Goal: Feedback & Contribution: Leave review/rating

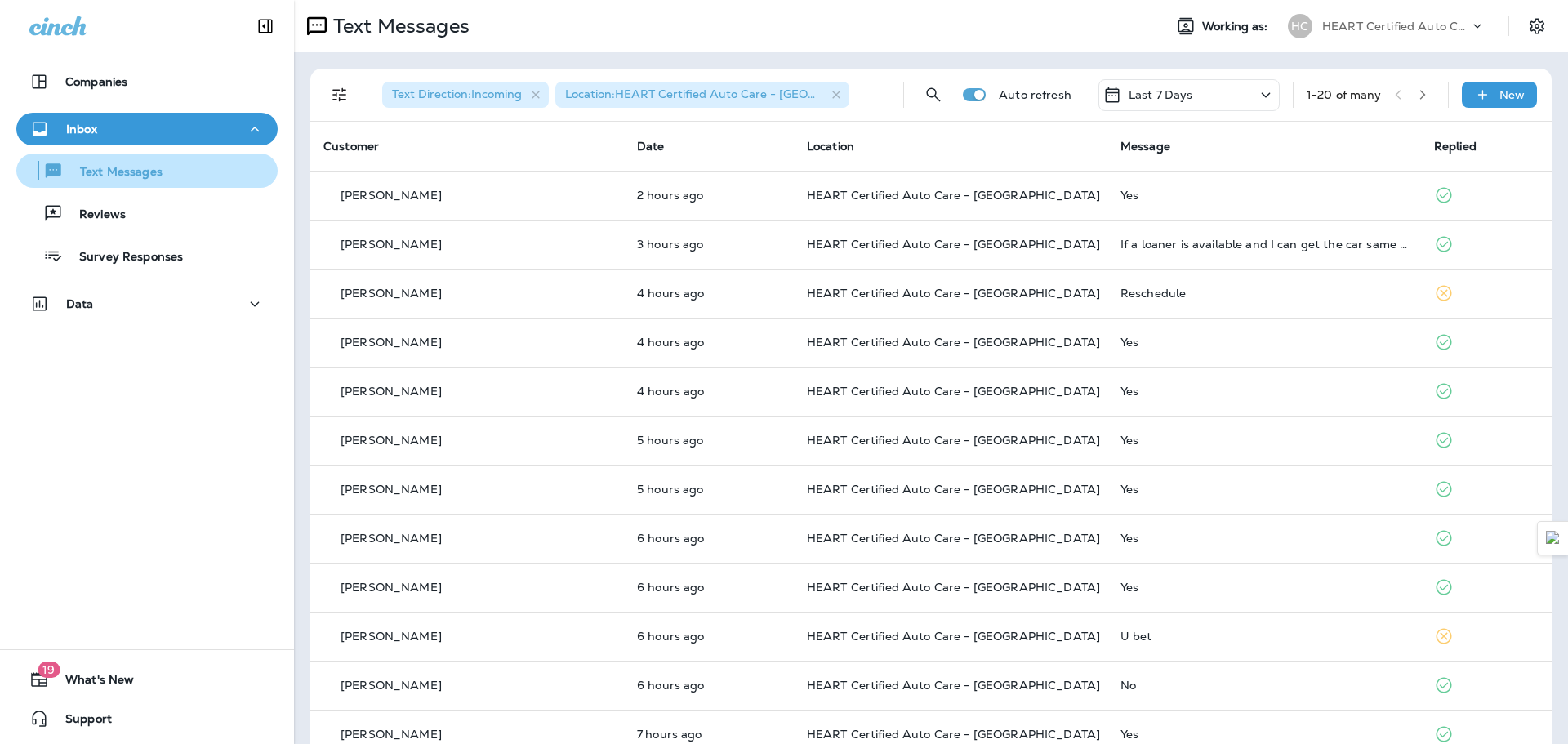
click at [152, 185] on button "Text Messages" at bounding box center [146, 171] width 261 height 34
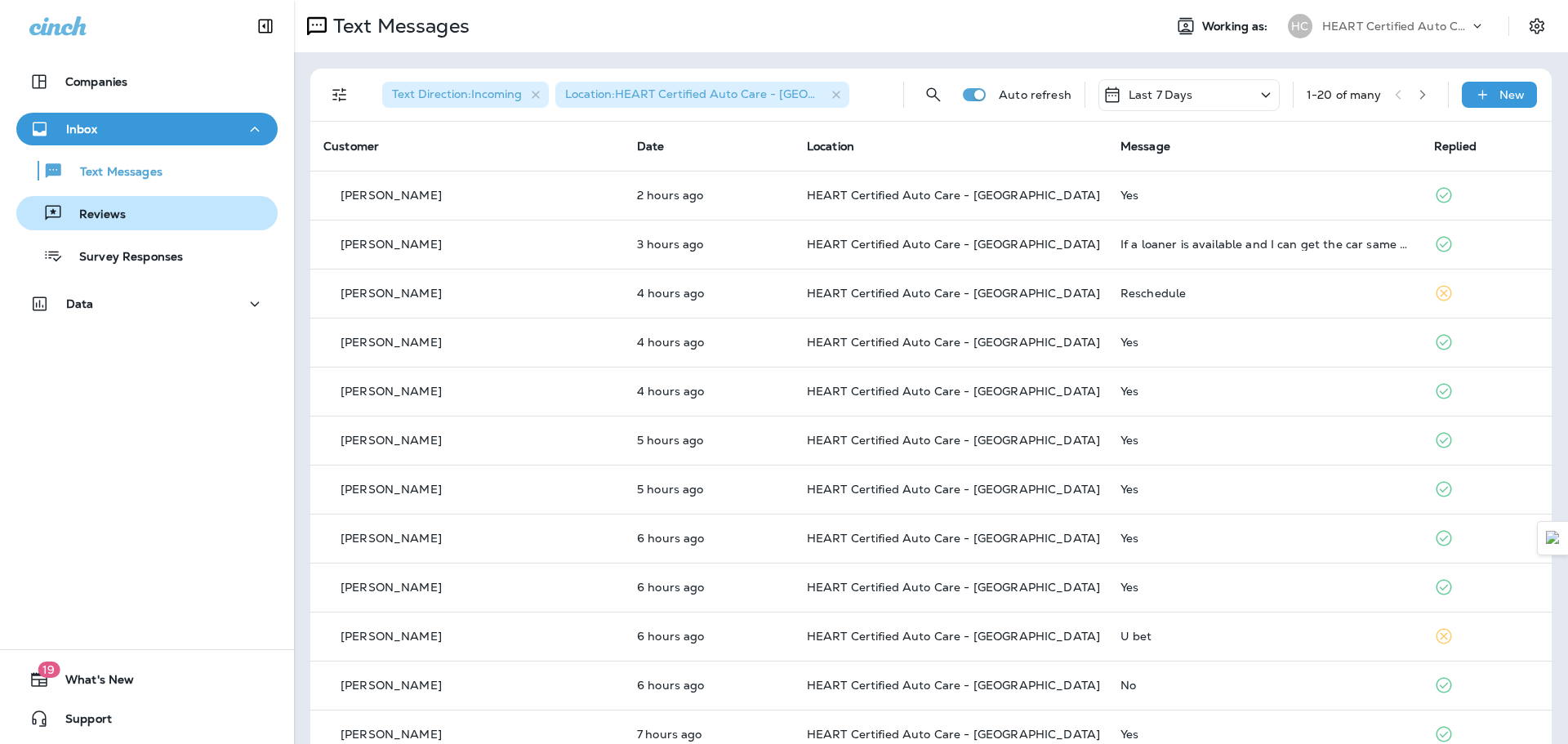
click at [139, 215] on div "Reviews" at bounding box center [147, 213] width 249 height 25
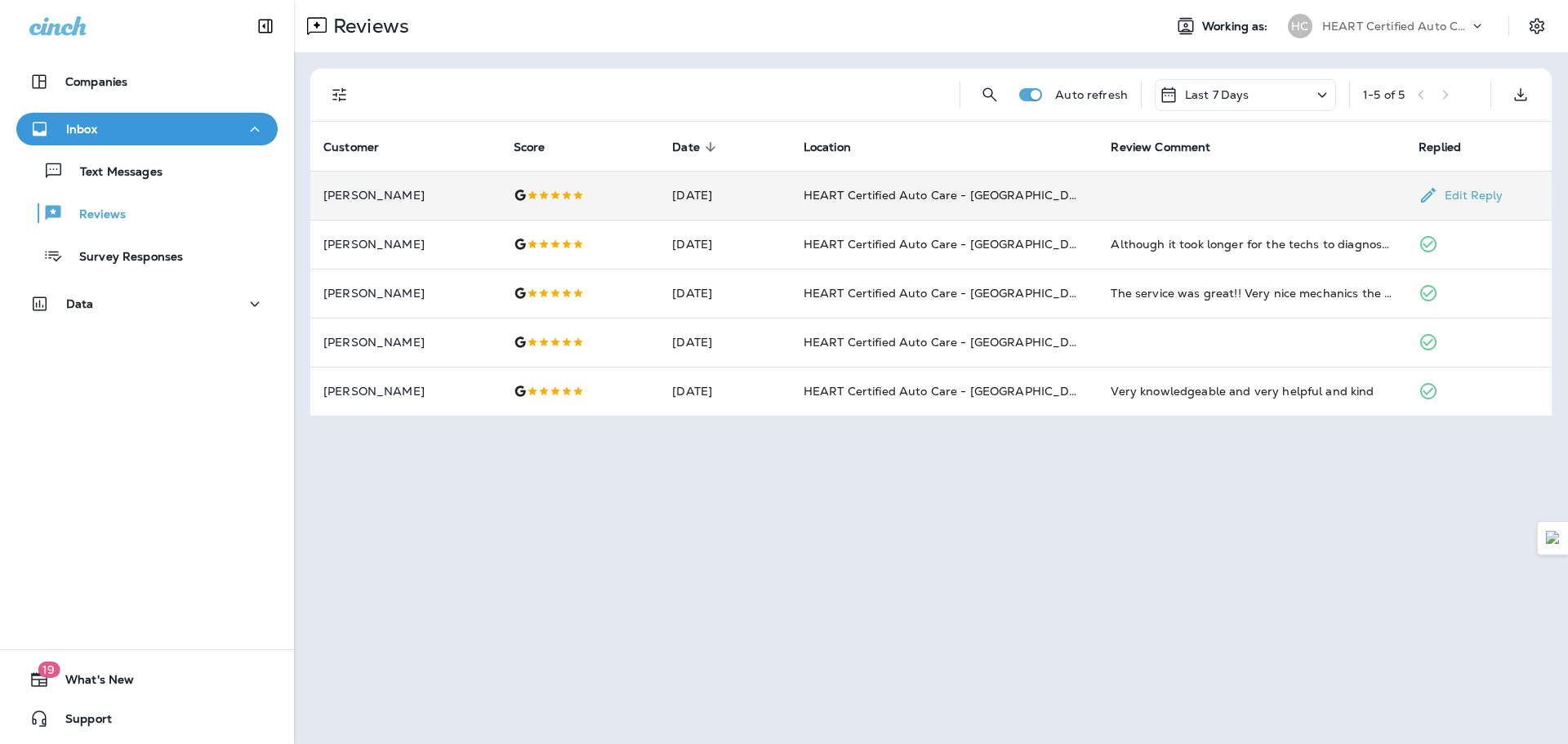
click at [388, 197] on p "[PERSON_NAME]" at bounding box center [406, 195] width 165 height 13
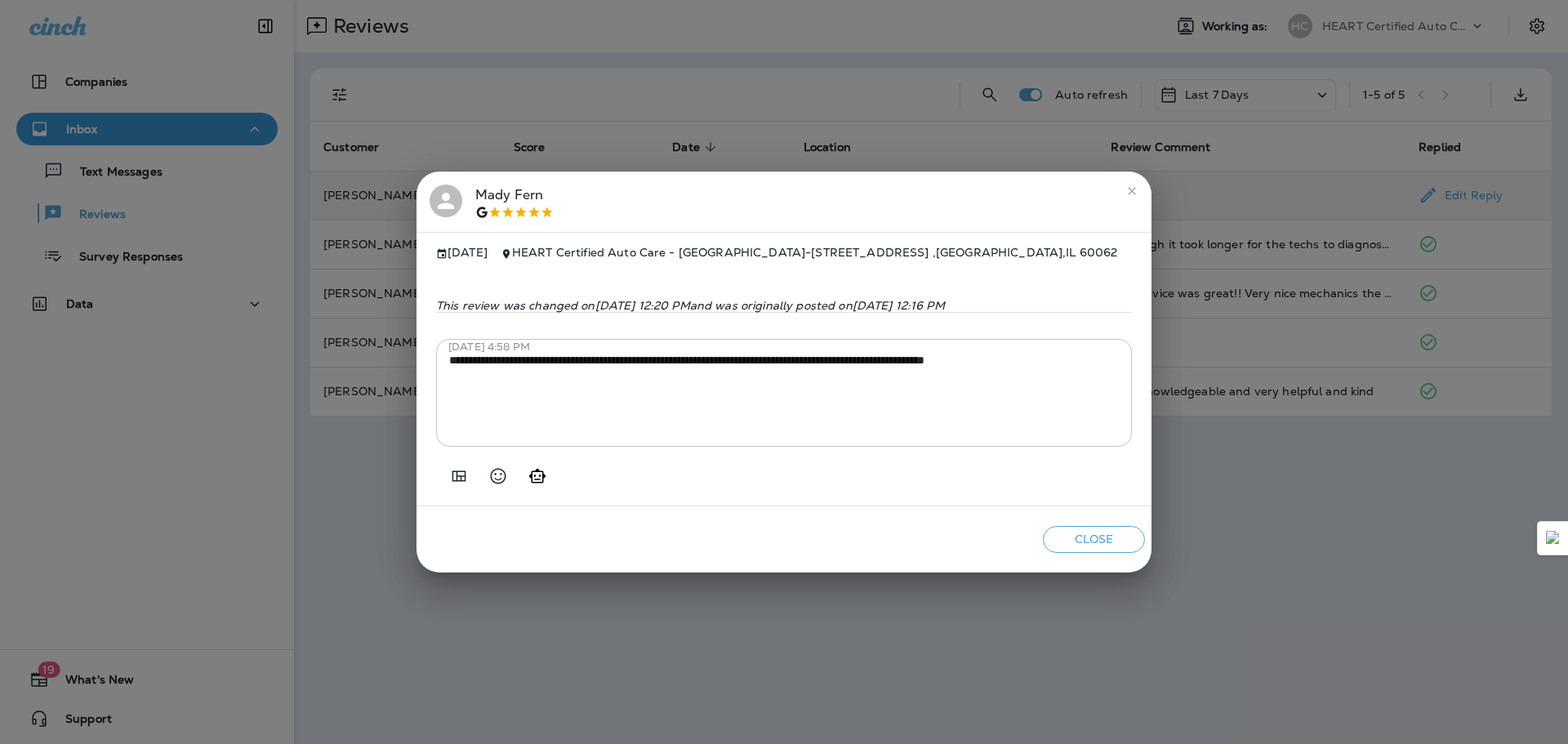
click at [1134, 185] on icon "close" at bounding box center [1133, 191] width 13 height 13
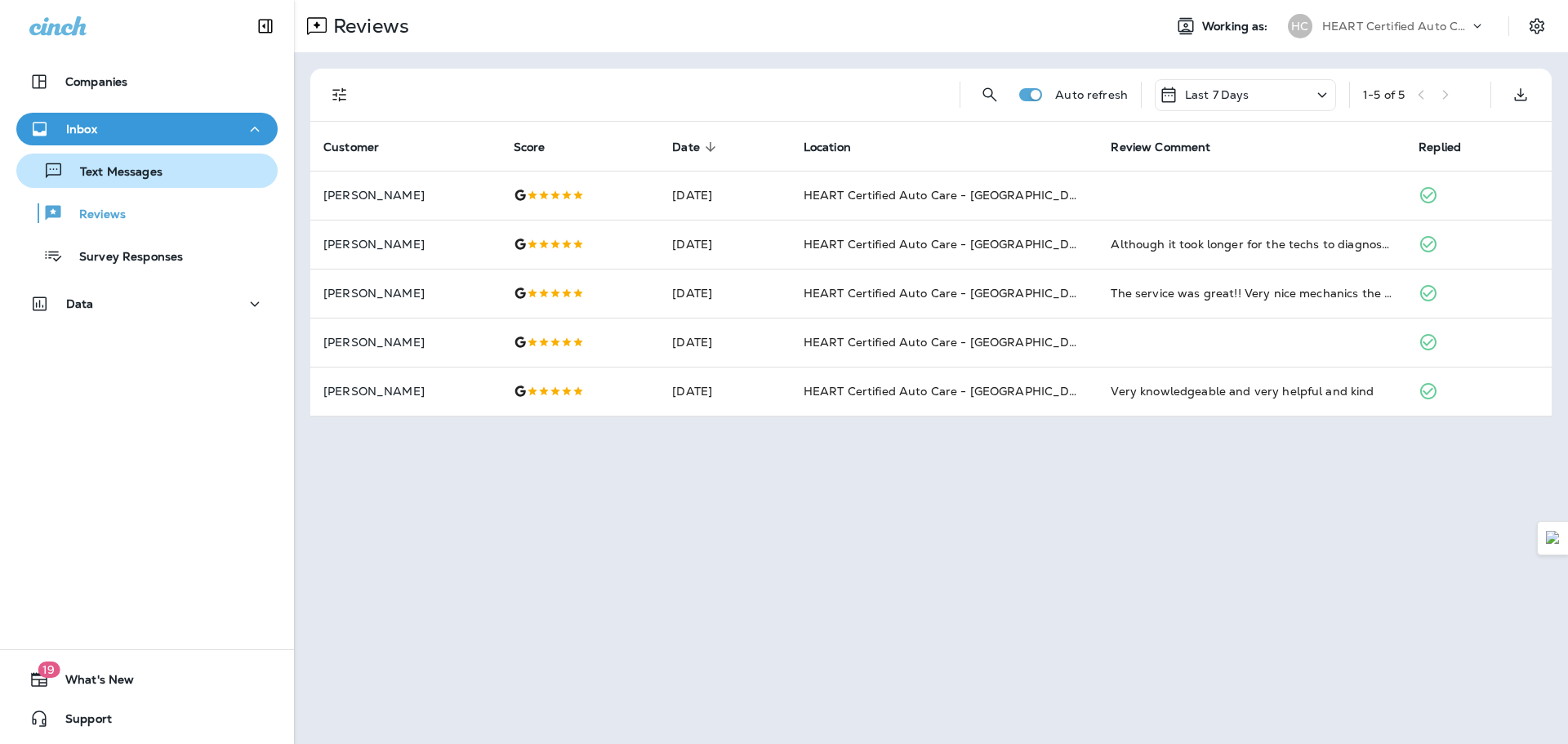
click at [175, 165] on div "Text Messages" at bounding box center [147, 171] width 249 height 25
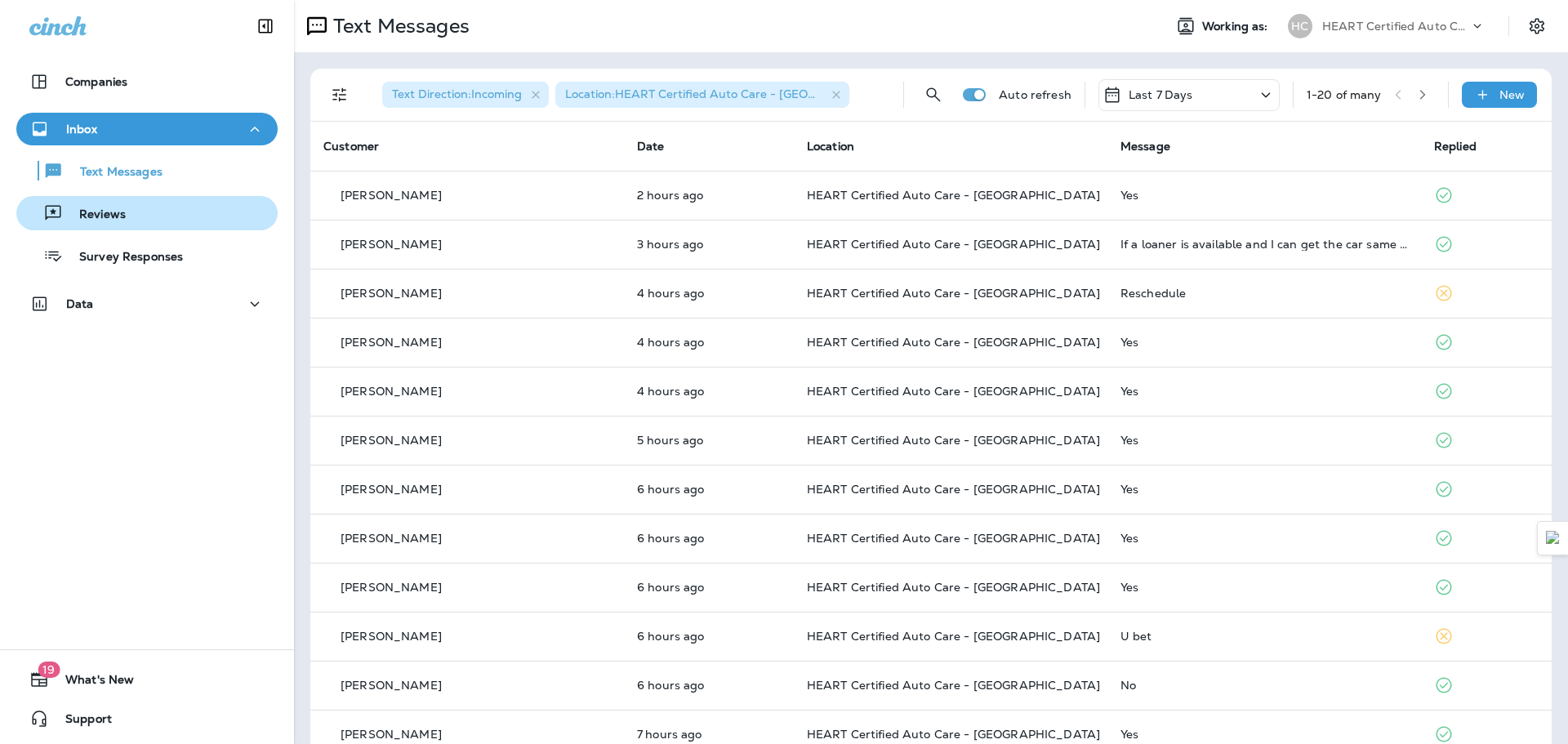
click at [166, 208] on div "Reviews" at bounding box center [147, 213] width 249 height 25
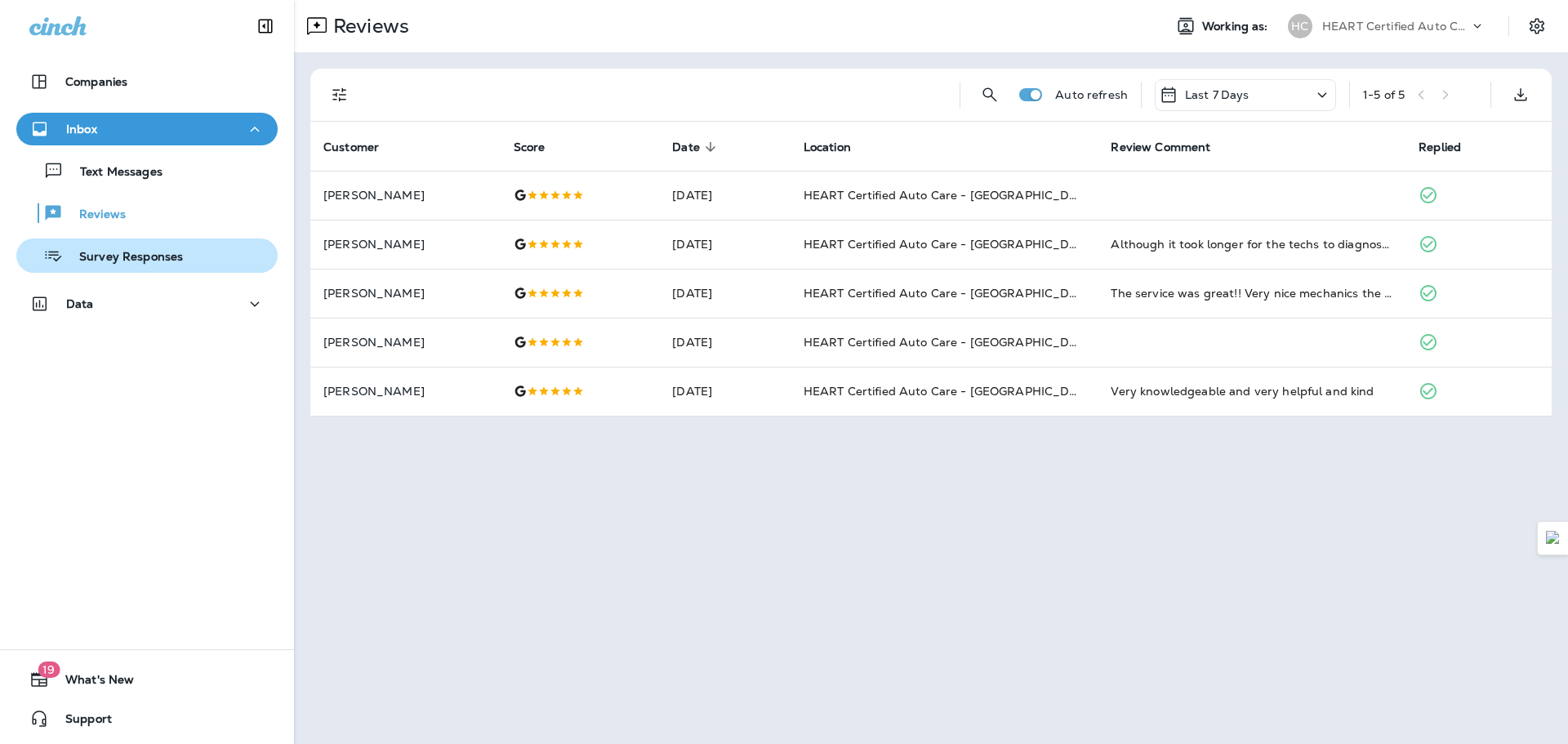
click at [172, 249] on div "Survey Responses" at bounding box center [102, 255] width 160 height 25
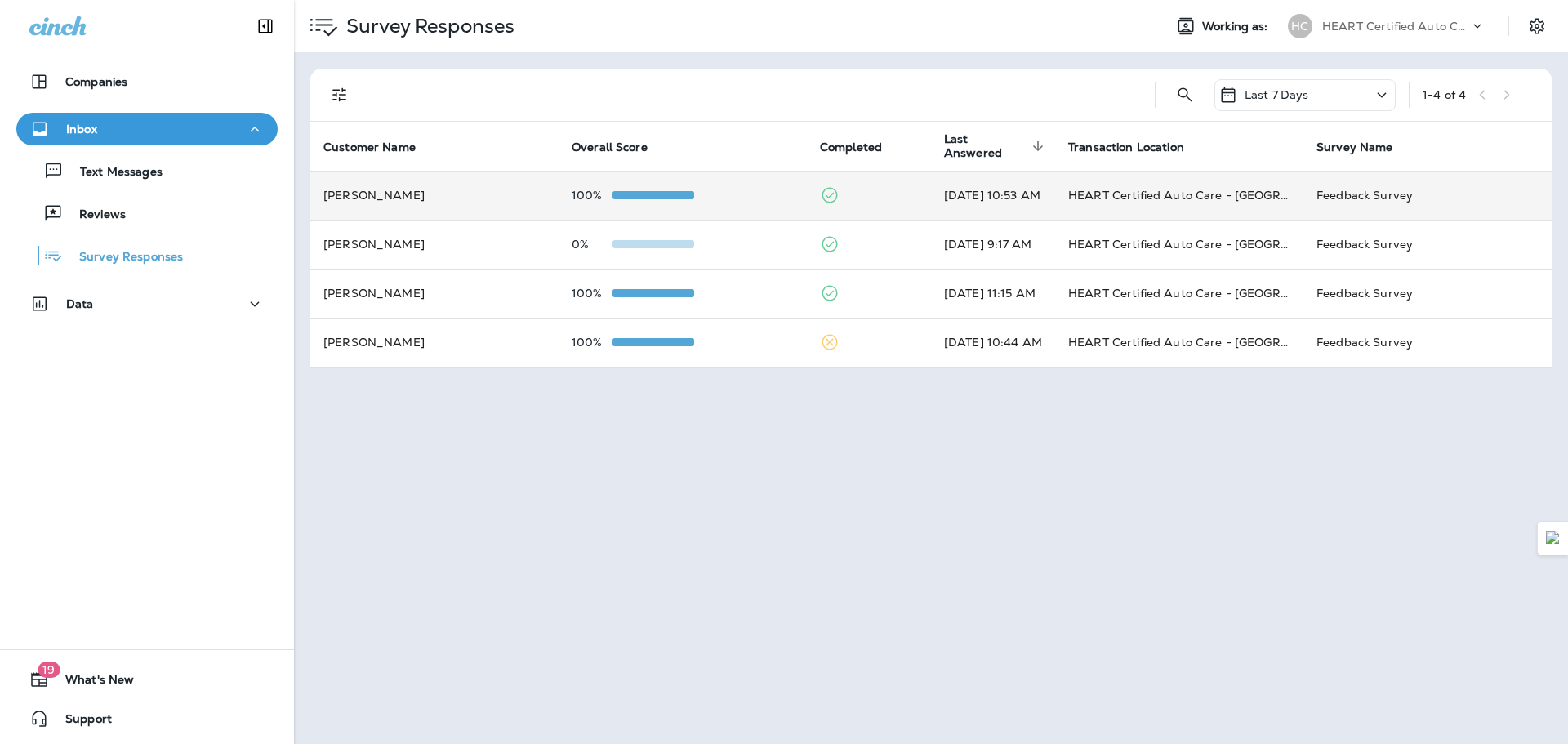
click at [376, 202] on td "Charles Kraupner" at bounding box center [434, 194] width 249 height 49
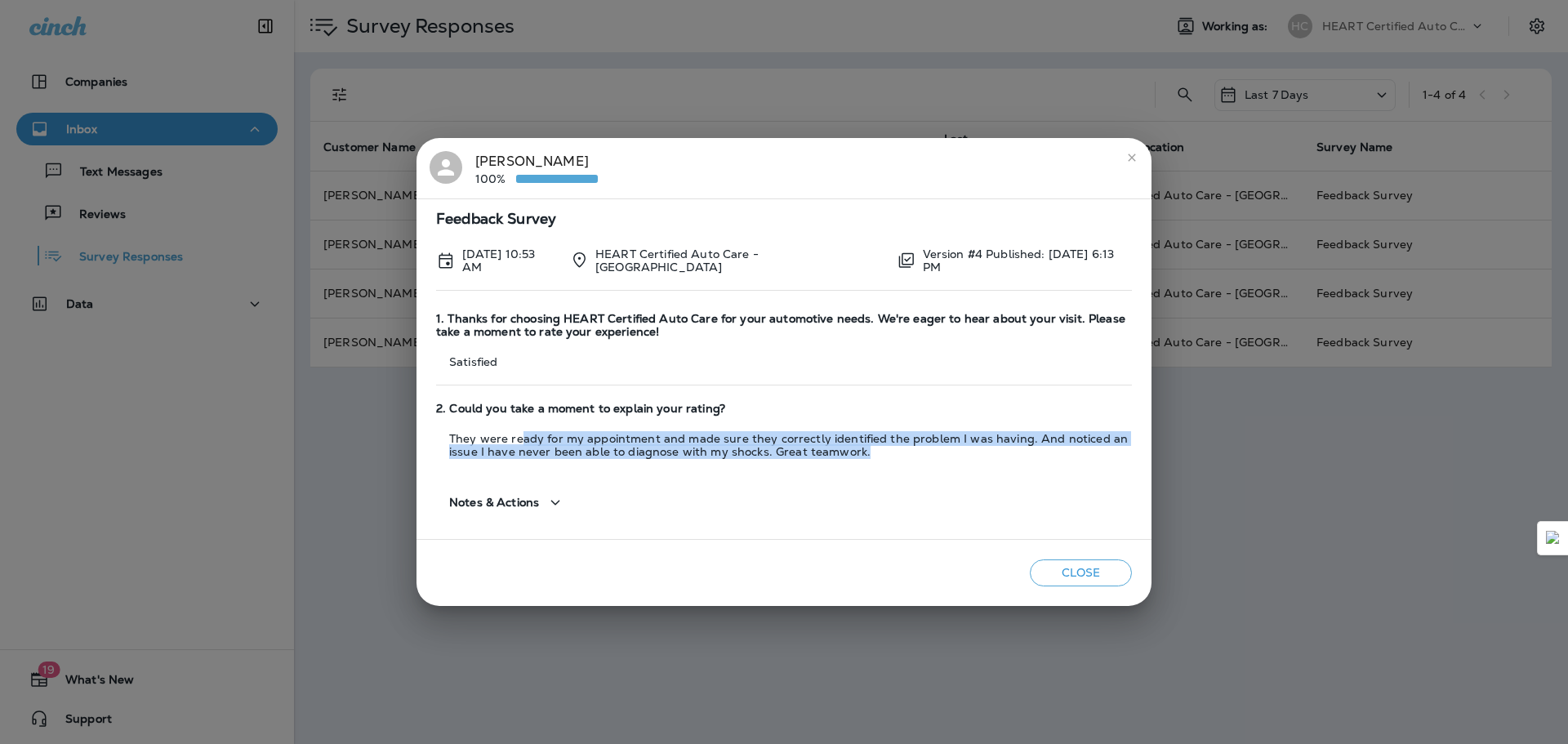
drag, startPoint x: 520, startPoint y: 436, endPoint x: 881, endPoint y: 449, distance: 361.2
click at [881, 449] on p "They were ready for my appointment and made sure they correctly identified the …" at bounding box center [784, 445] width 696 height 26
drag, startPoint x: 836, startPoint y: 447, endPoint x: 629, endPoint y: 441, distance: 207.1
click at [629, 441] on p "They were ready for my appointment and made sure they correctly identified the …" at bounding box center [784, 445] width 696 height 26
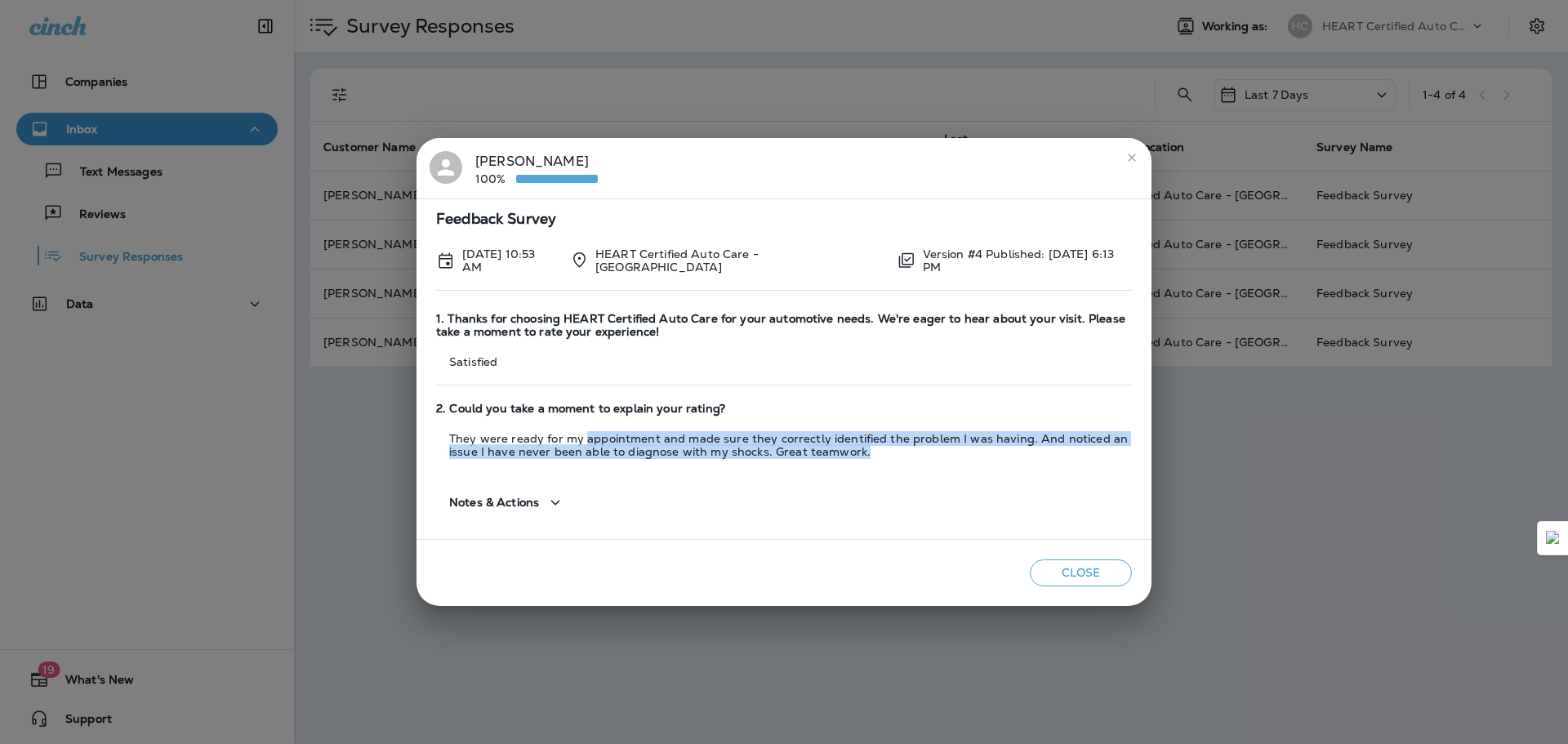
click at [629, 441] on p "They were ready for my appointment and made sure they correctly identified the …" at bounding box center [784, 445] width 696 height 26
drag, startPoint x: 629, startPoint y: 441, endPoint x: 854, endPoint y: 449, distance: 225.1
click at [854, 449] on p "They were ready for my appointment and made sure they correctly identified the …" at bounding box center [784, 445] width 696 height 26
drag, startPoint x: 806, startPoint y: 447, endPoint x: 627, endPoint y: 441, distance: 179.1
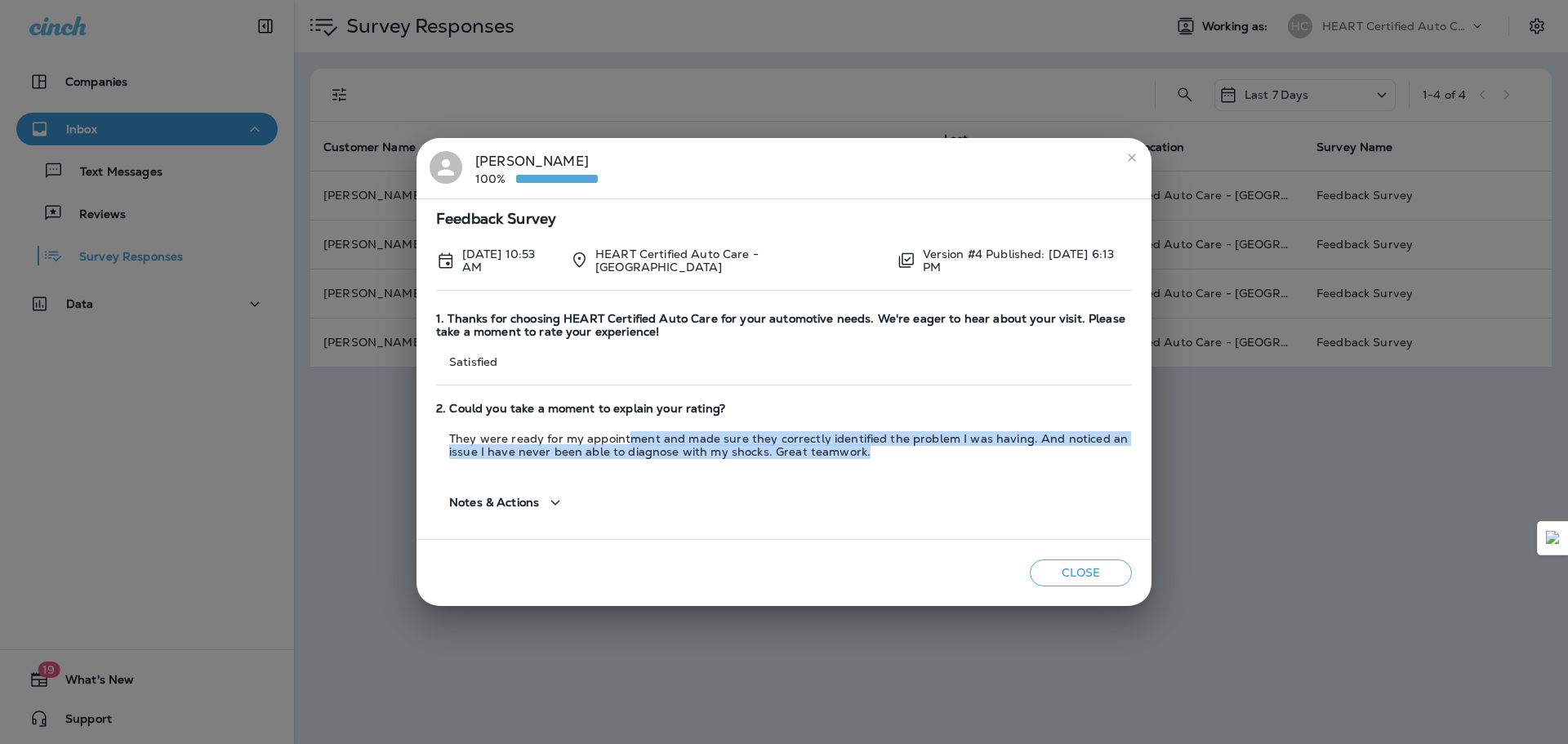
click at [627, 441] on p "They were ready for my appointment and made sure they correctly identified the …" at bounding box center [784, 445] width 696 height 26
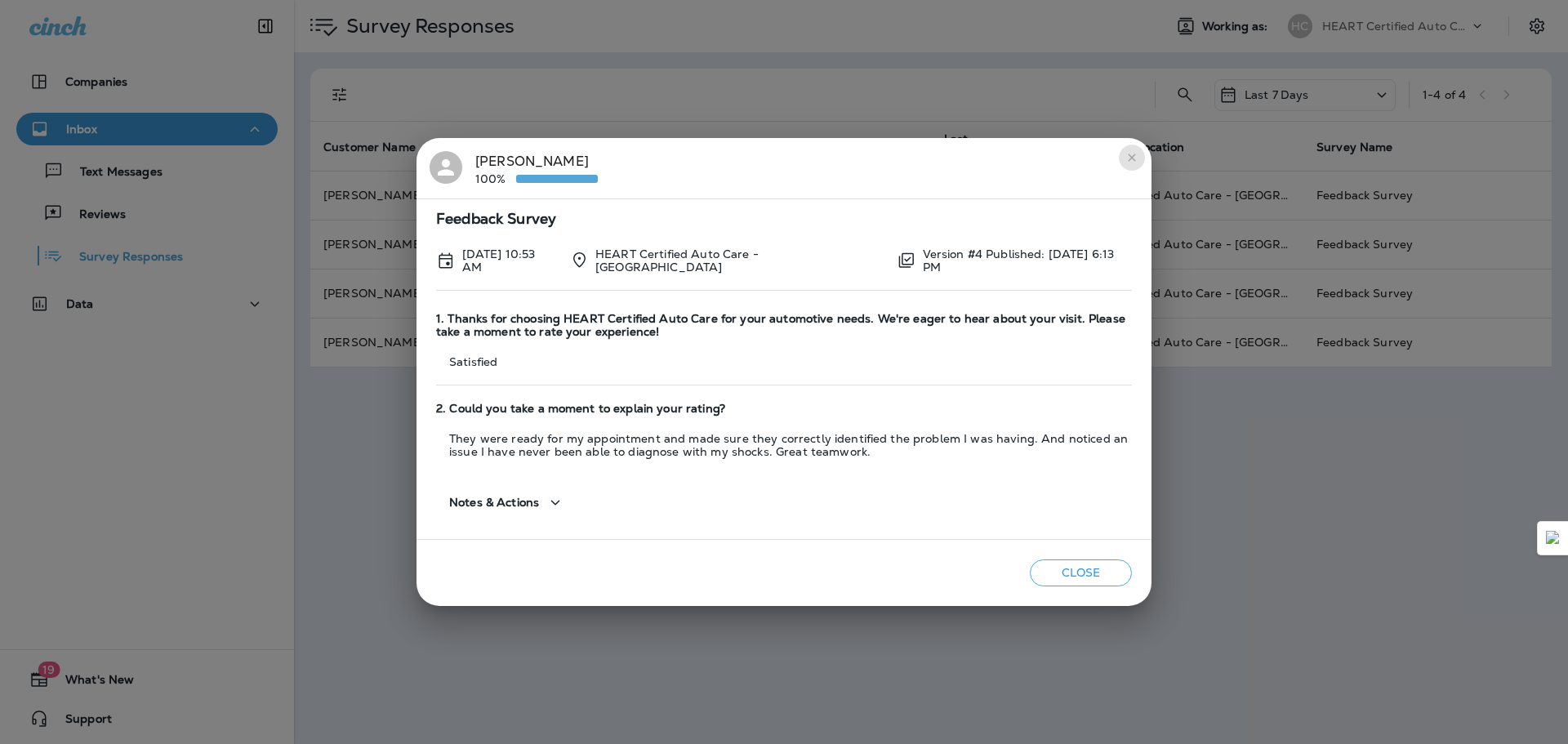
click at [1131, 161] on icon "close" at bounding box center [1133, 158] width 13 height 13
